Goal: Task Accomplishment & Management: Use online tool/utility

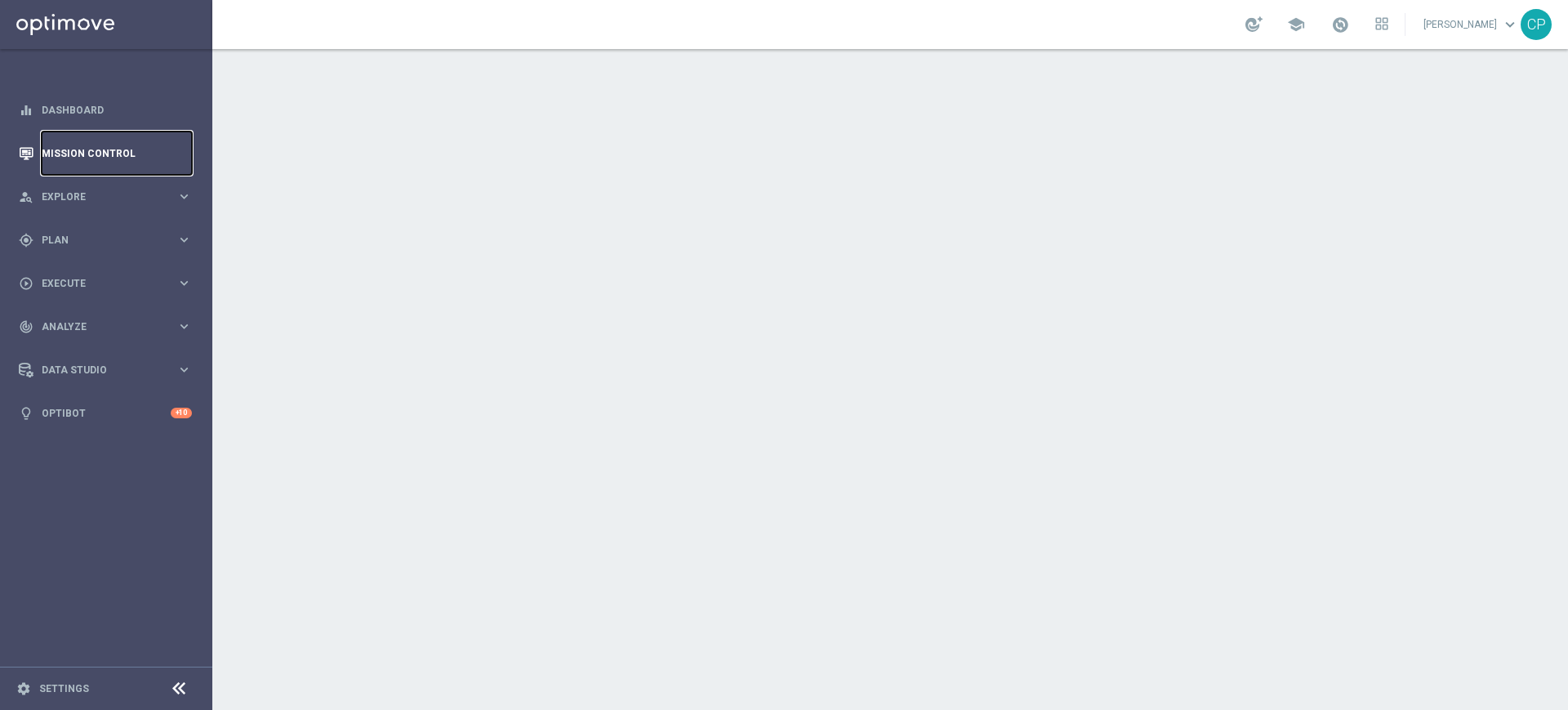
click at [71, 155] on link "Mission Control" at bounding box center [117, 153] width 151 height 43
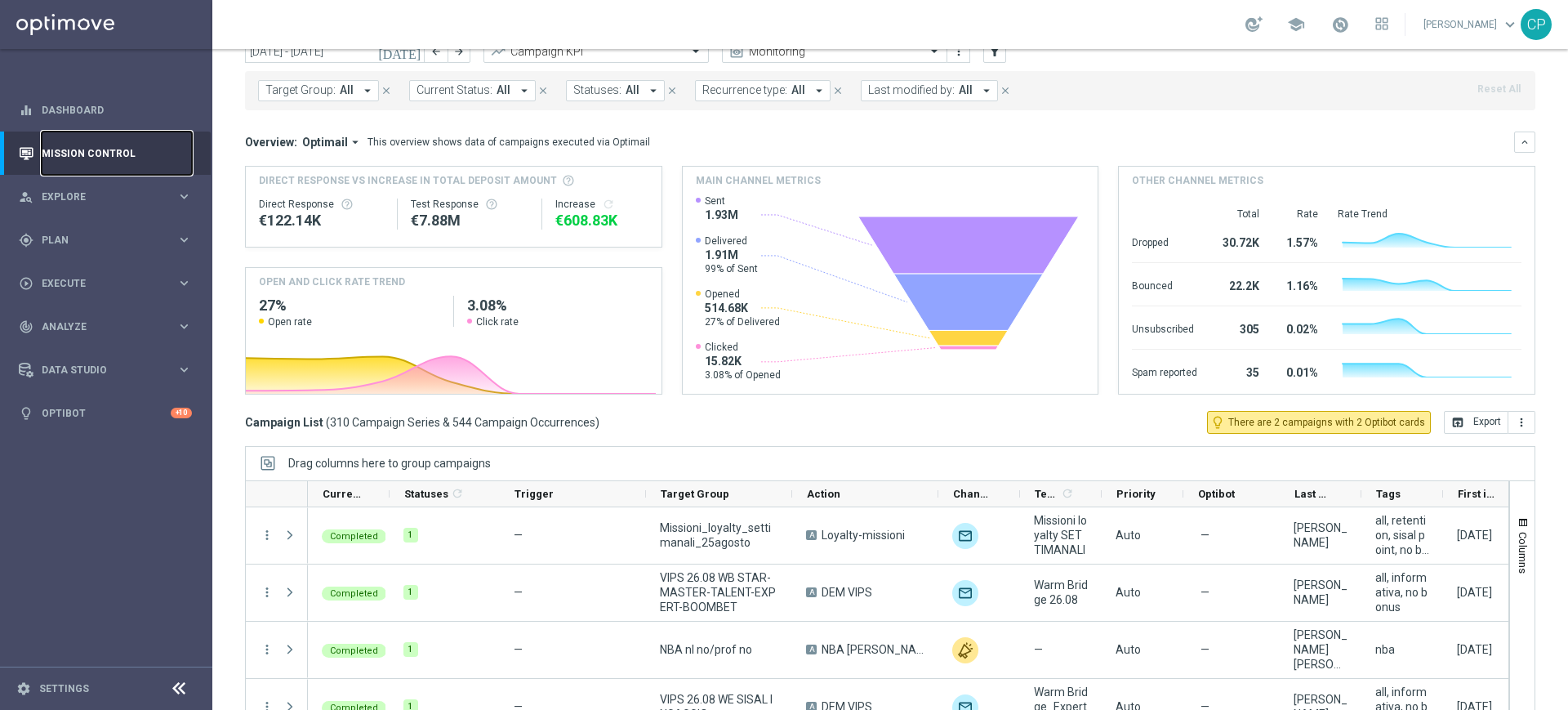
scroll to position [107, 0]
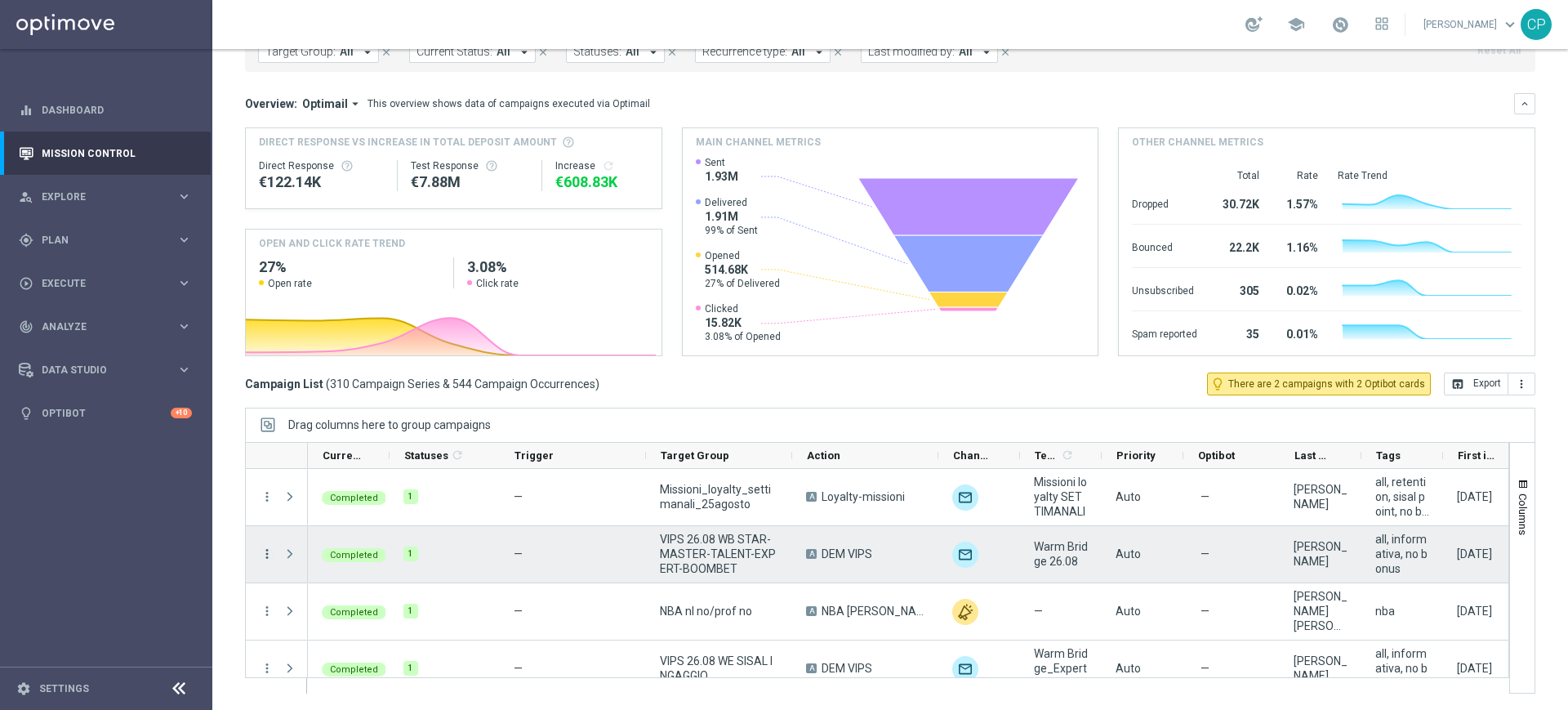
click at [266, 551] on icon "more_vert" at bounding box center [267, 554] width 15 height 15
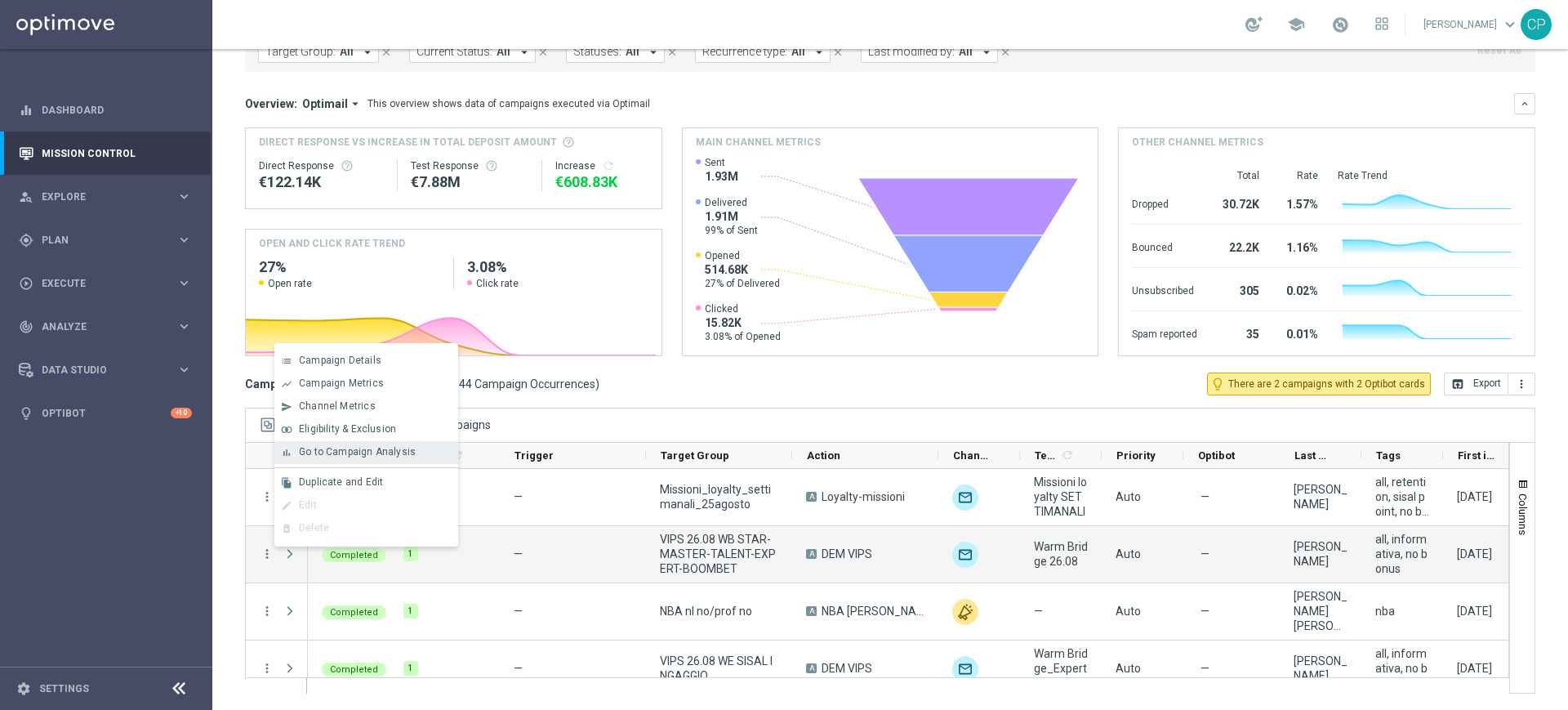
click at [380, 448] on span "Go to Campaign Analysis" at bounding box center [357, 451] width 117 height 12
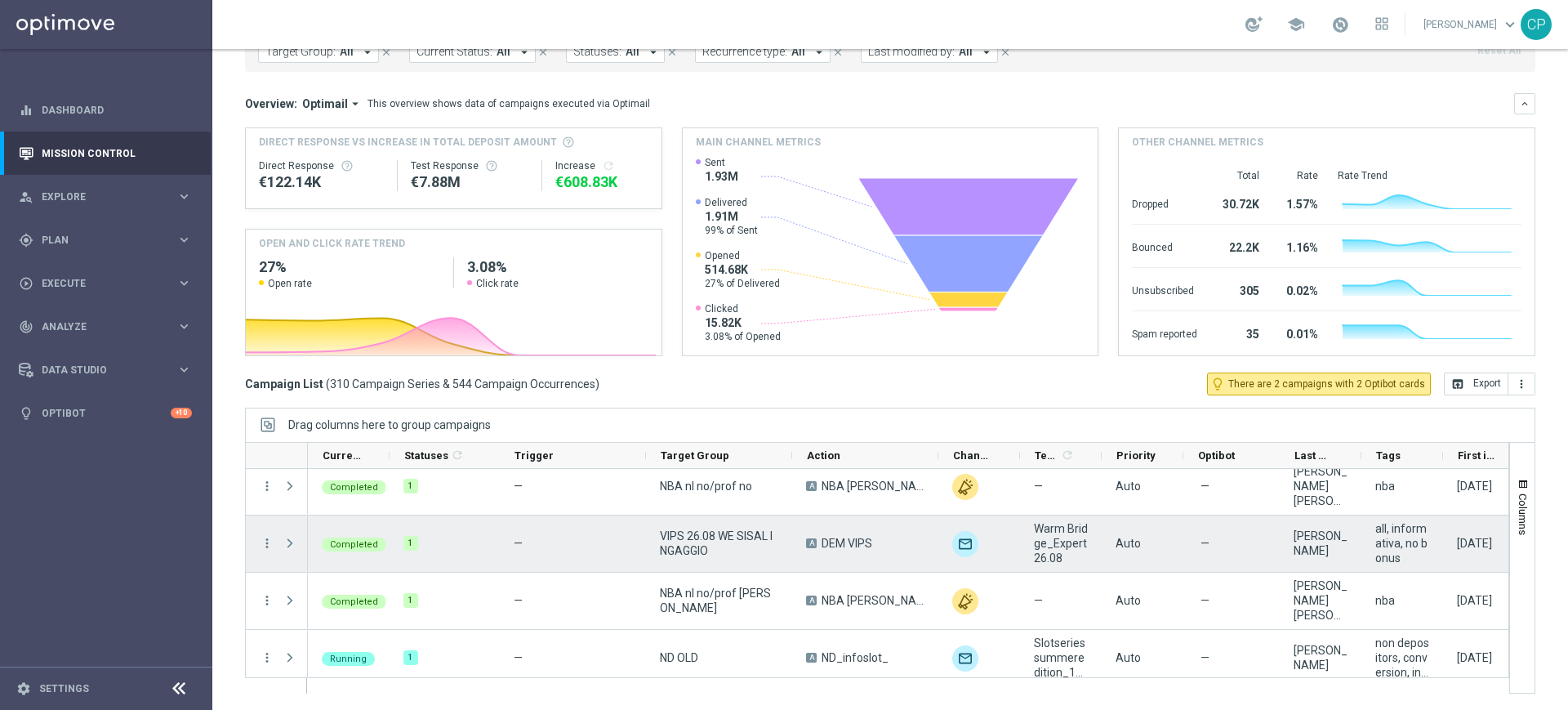
scroll to position [126, 0]
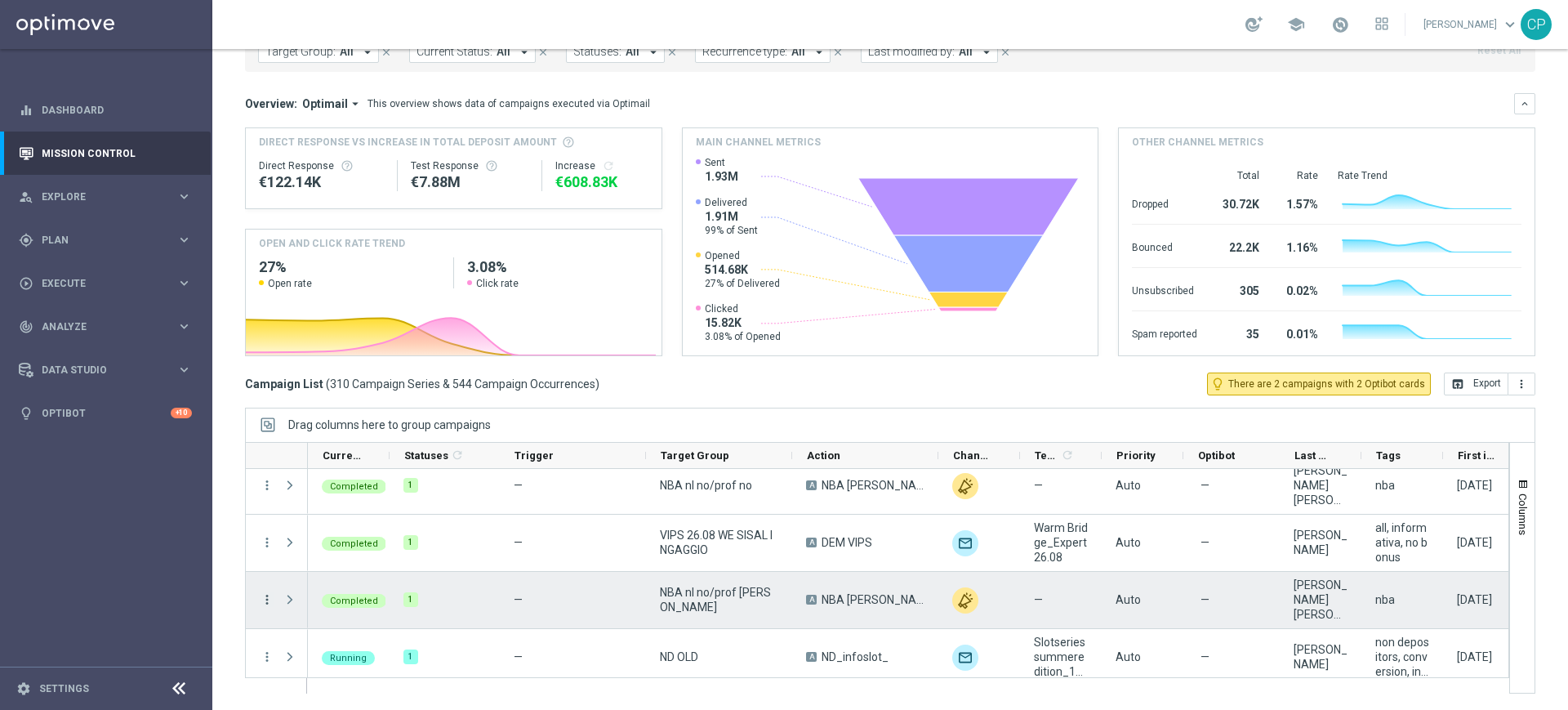
click at [265, 601] on icon "more_vert" at bounding box center [267, 599] width 15 height 15
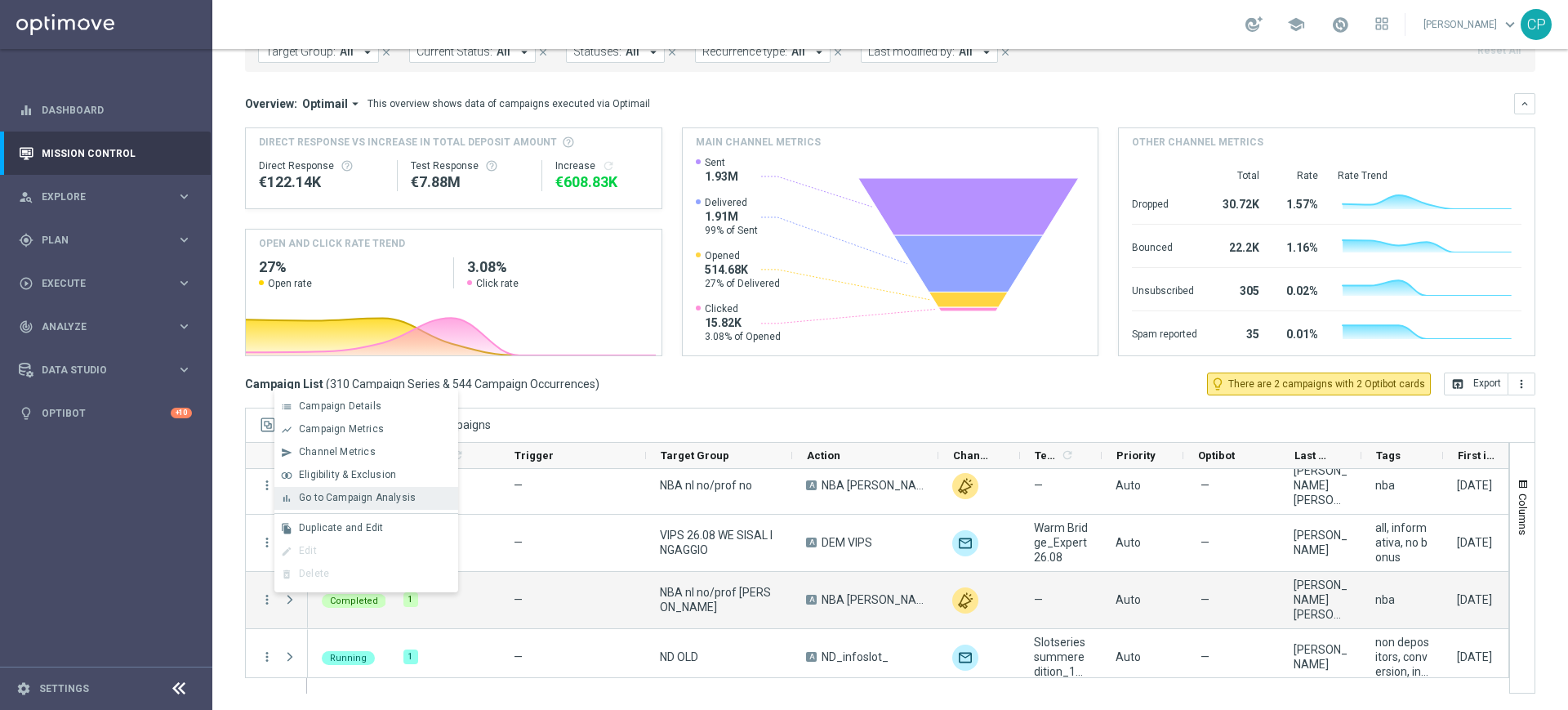
click at [329, 492] on span "Go to Campaign Analysis" at bounding box center [357, 497] width 117 height 12
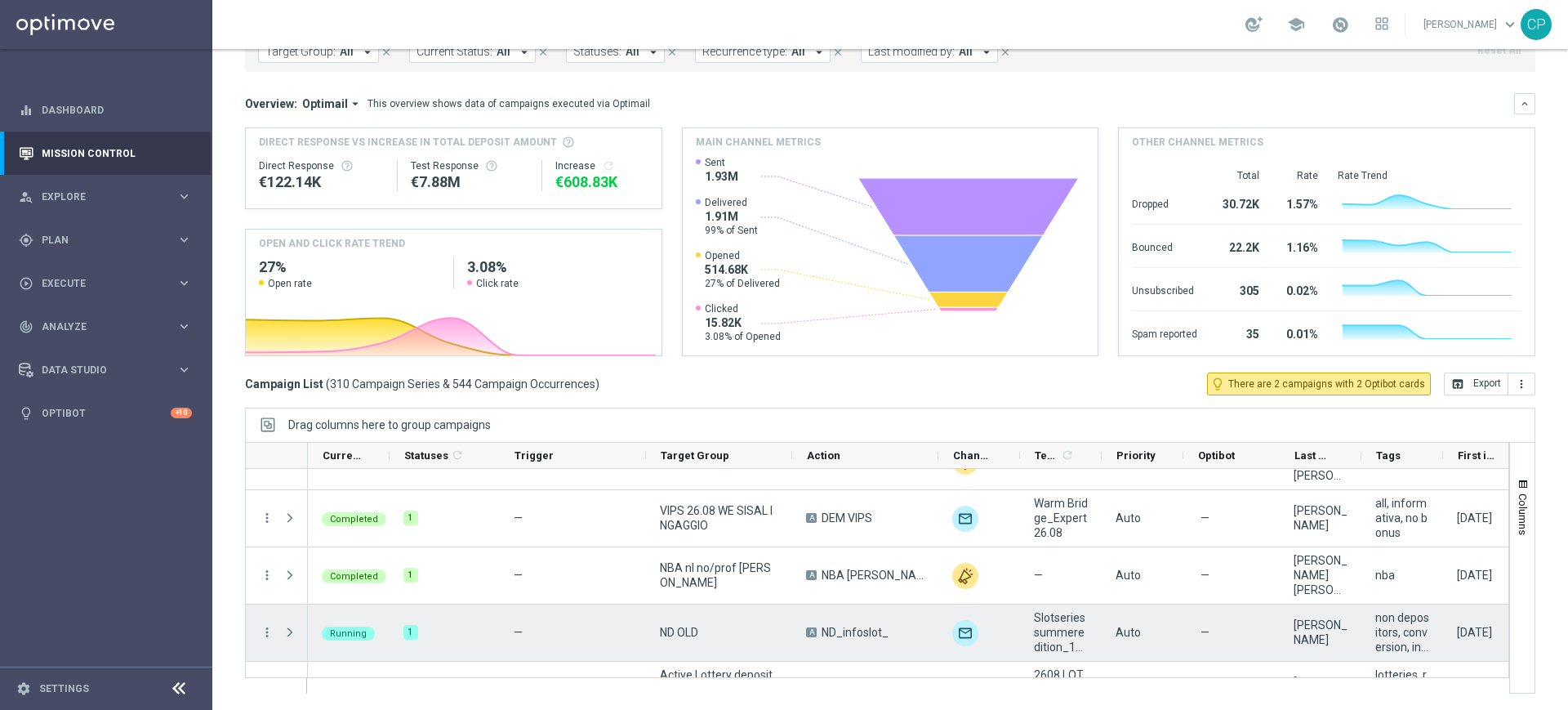
scroll to position [143, 0]
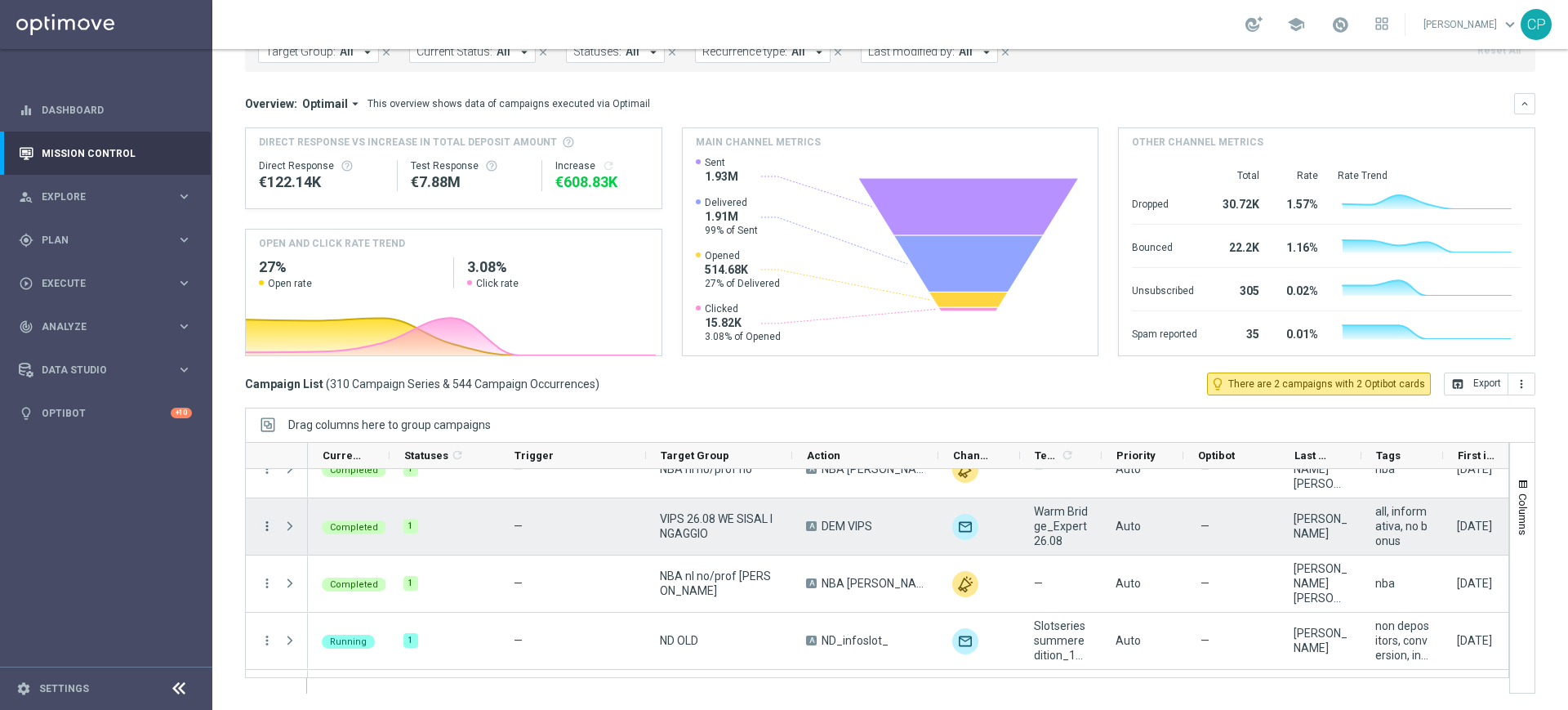
click at [267, 525] on icon "more_vert" at bounding box center [267, 526] width 15 height 15
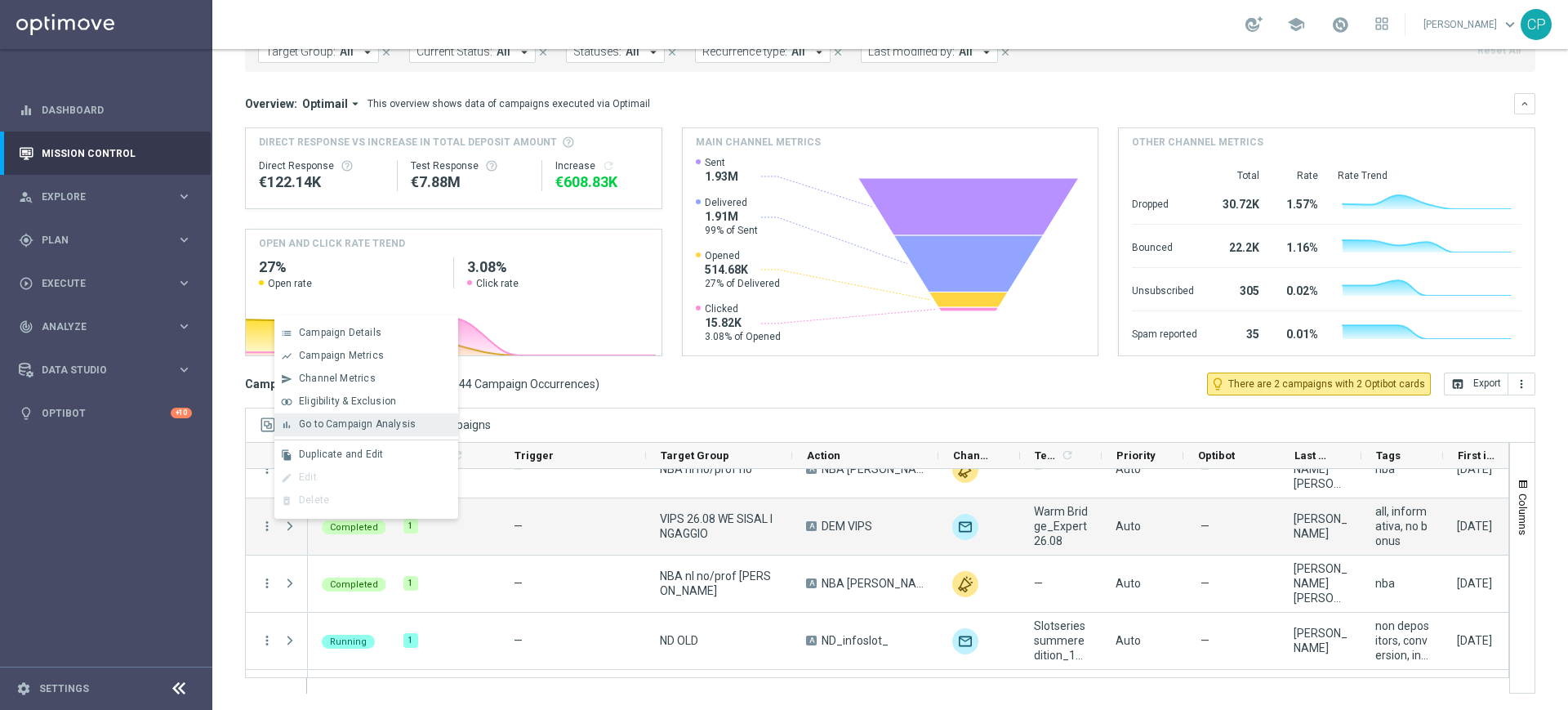
click at [336, 422] on span "Go to Campaign Analysis" at bounding box center [357, 424] width 117 height 12
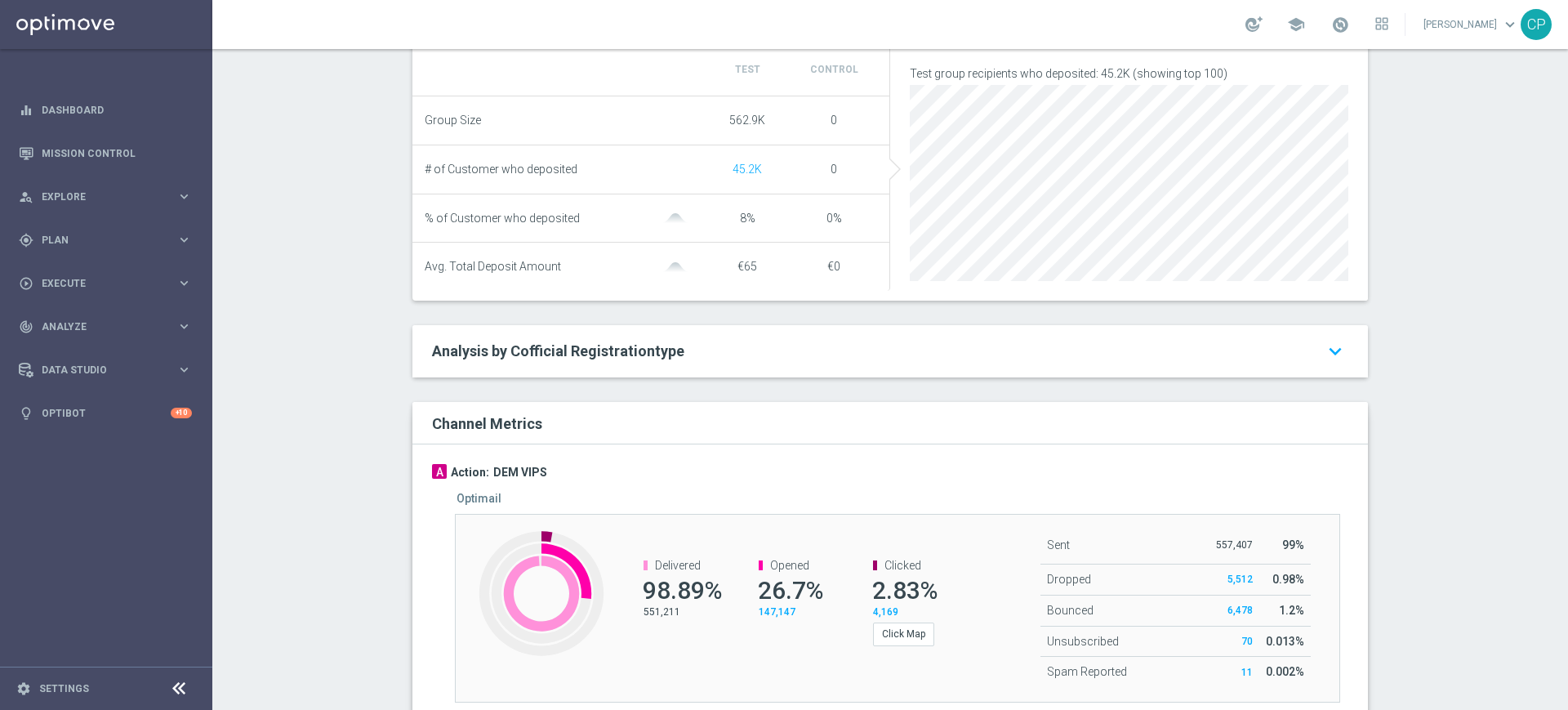
scroll to position [713, 0]
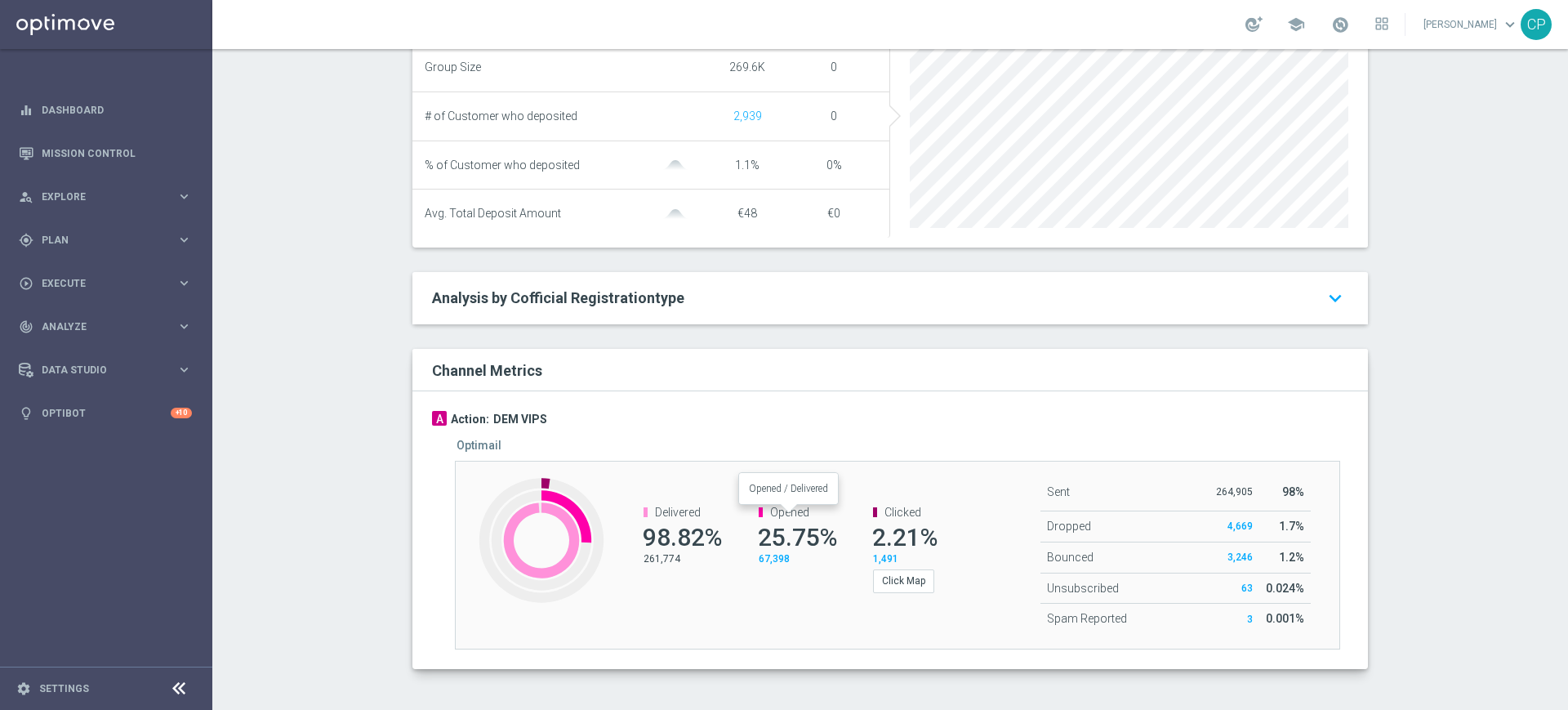
scroll to position [713, 0]
click at [901, 582] on button "Click Map" at bounding box center [903, 580] width 61 height 23
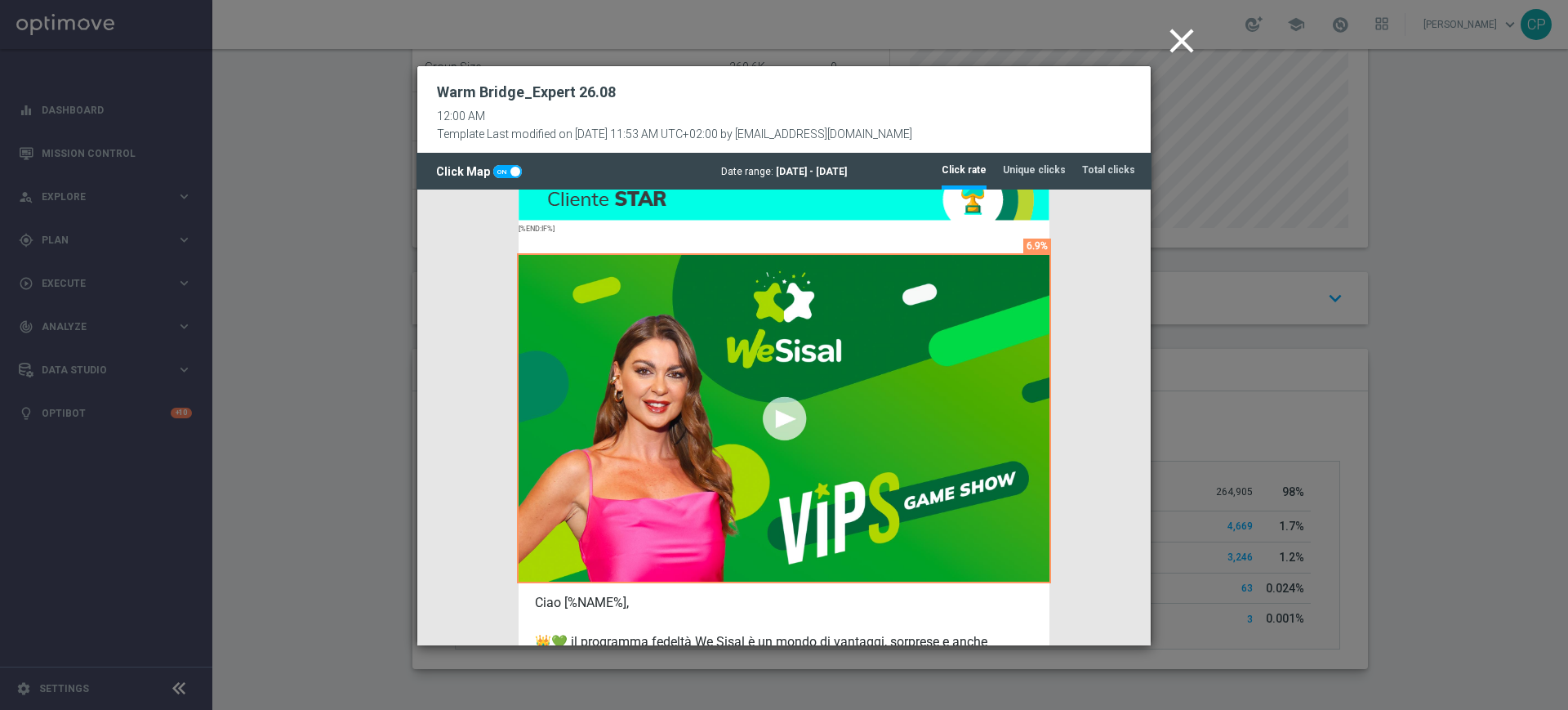
scroll to position [473, 0]
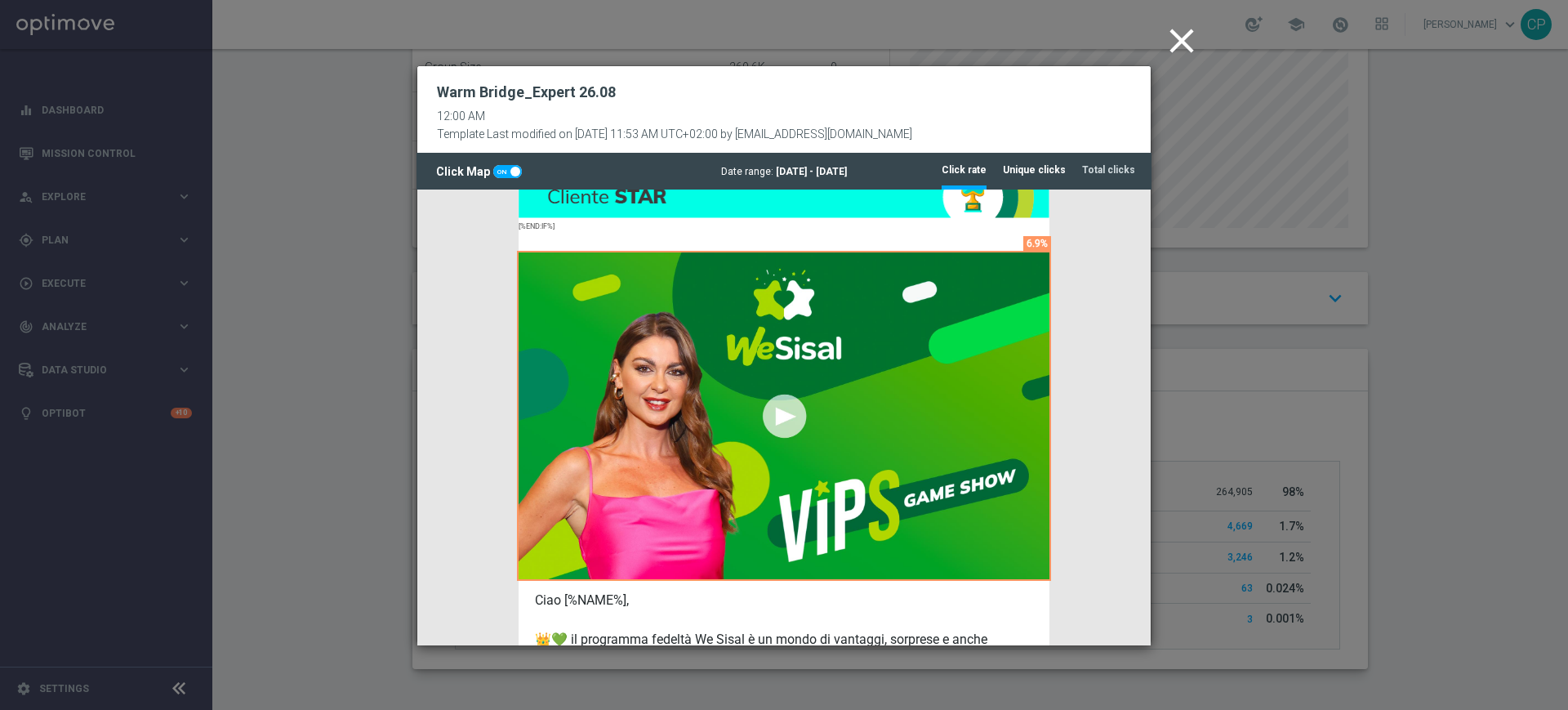
click at [1045, 165] on tab-header "Unique clicks" at bounding box center [1034, 170] width 63 height 14
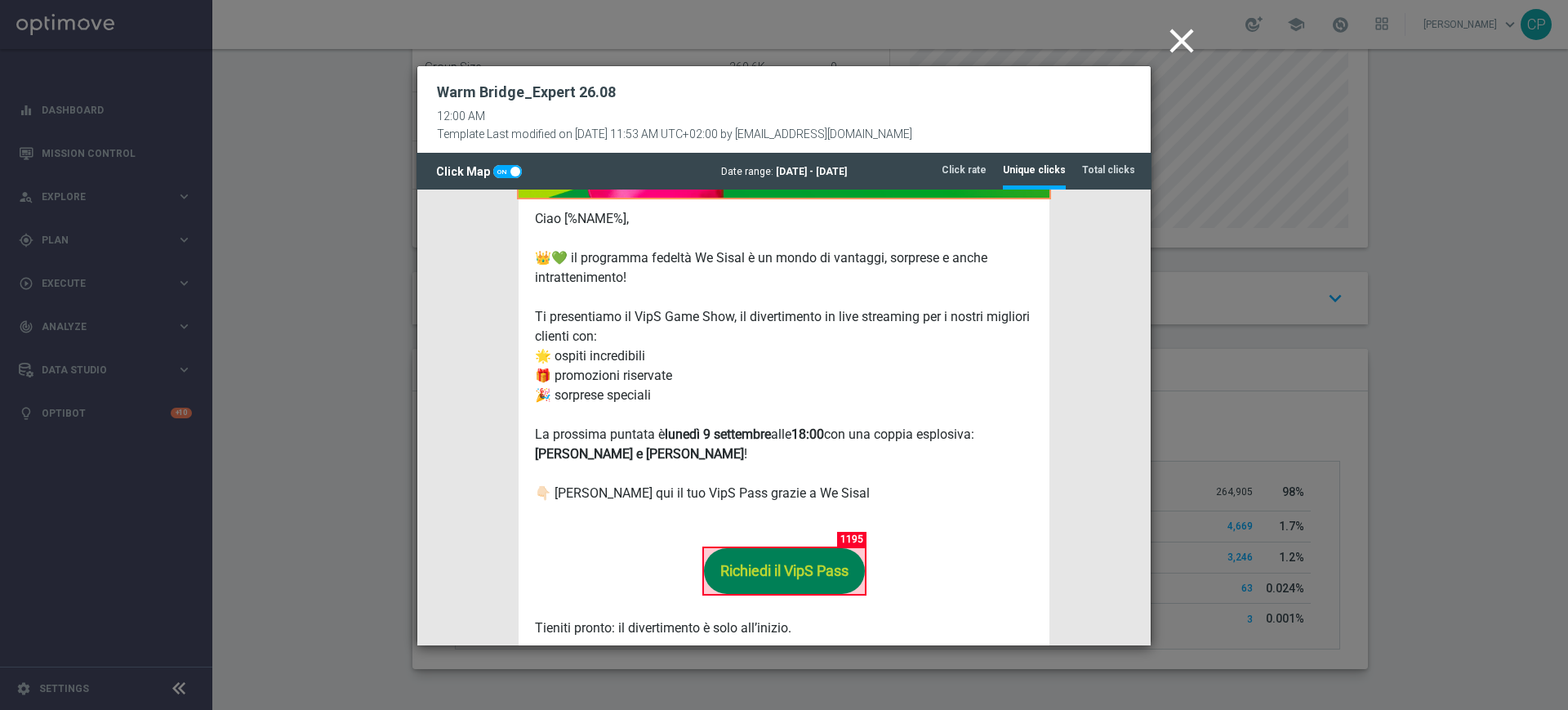
scroll to position [856, 0]
